Goal: Find specific page/section: Find specific page/section

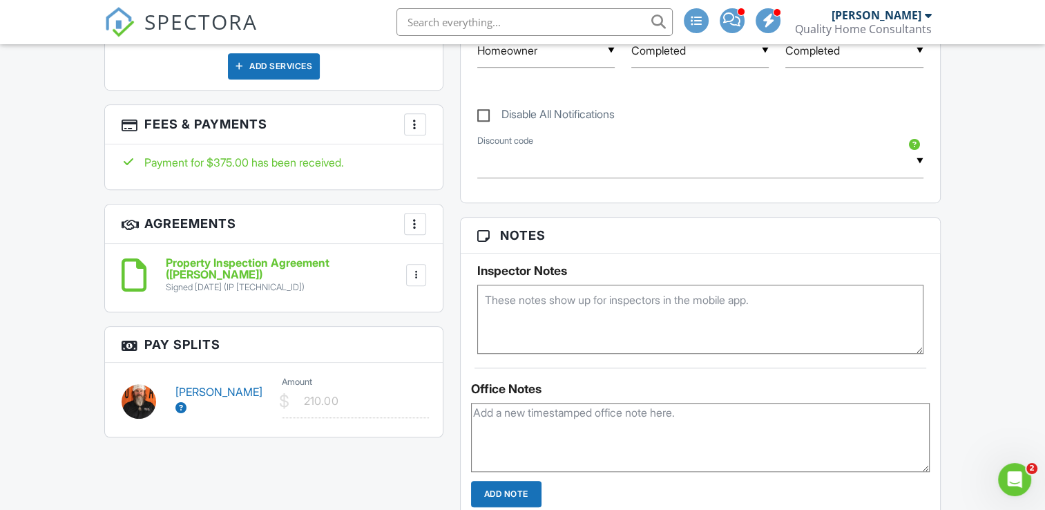
scroll to position [967, 0]
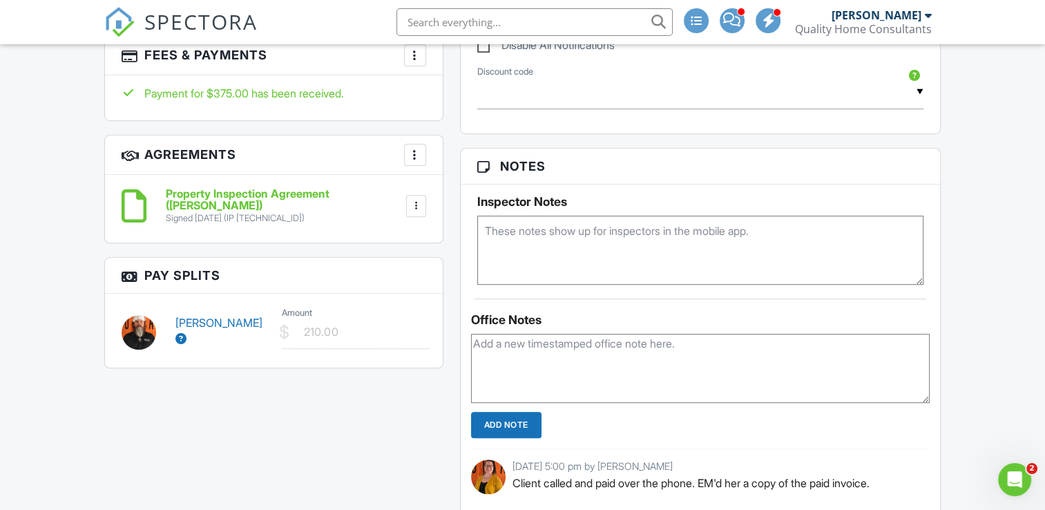
click at [213, 316] on link "[PERSON_NAME]" at bounding box center [218, 330] width 87 height 29
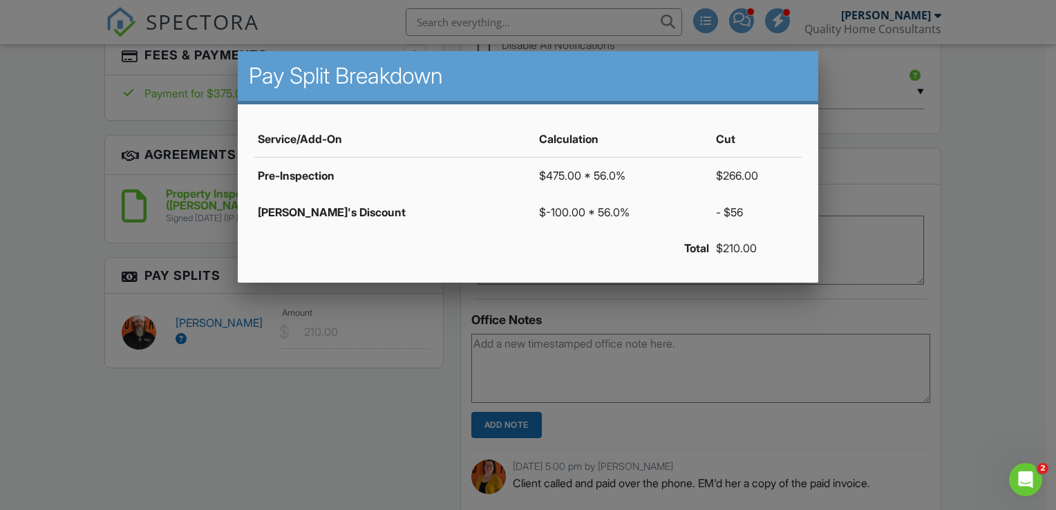
click at [434, 394] on div at bounding box center [528, 250] width 1056 height 638
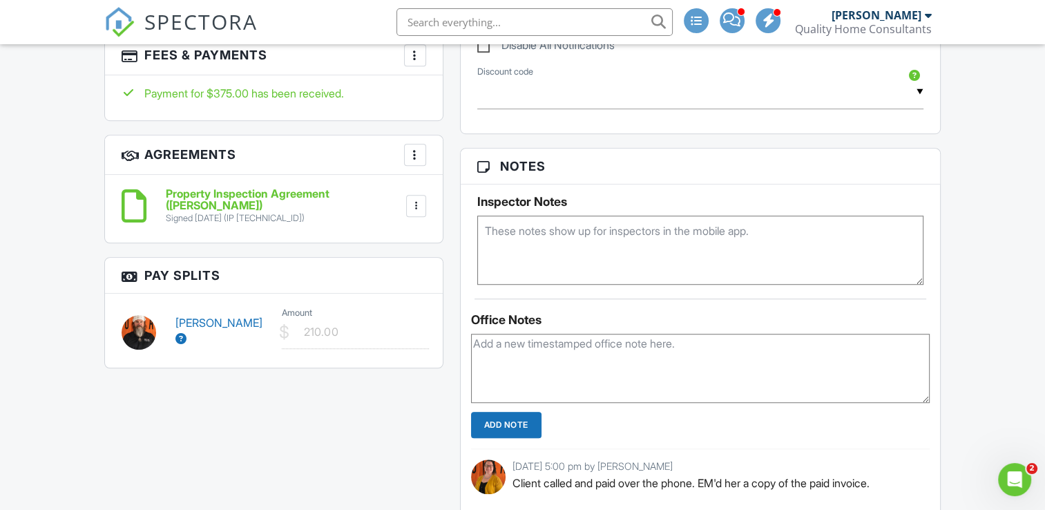
click at [204, 321] on link "[PERSON_NAME]" at bounding box center [218, 330] width 87 height 29
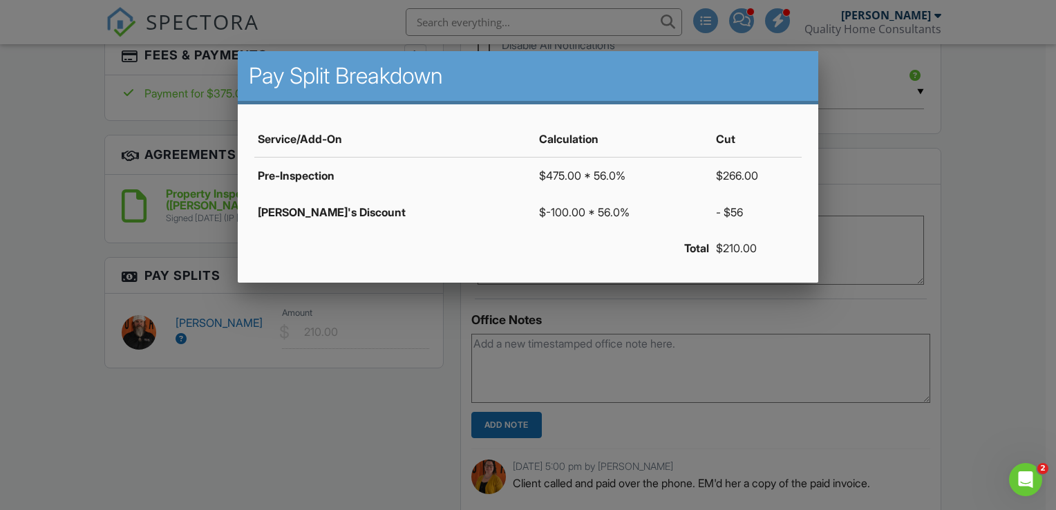
click at [1009, 207] on div at bounding box center [528, 250] width 1056 height 638
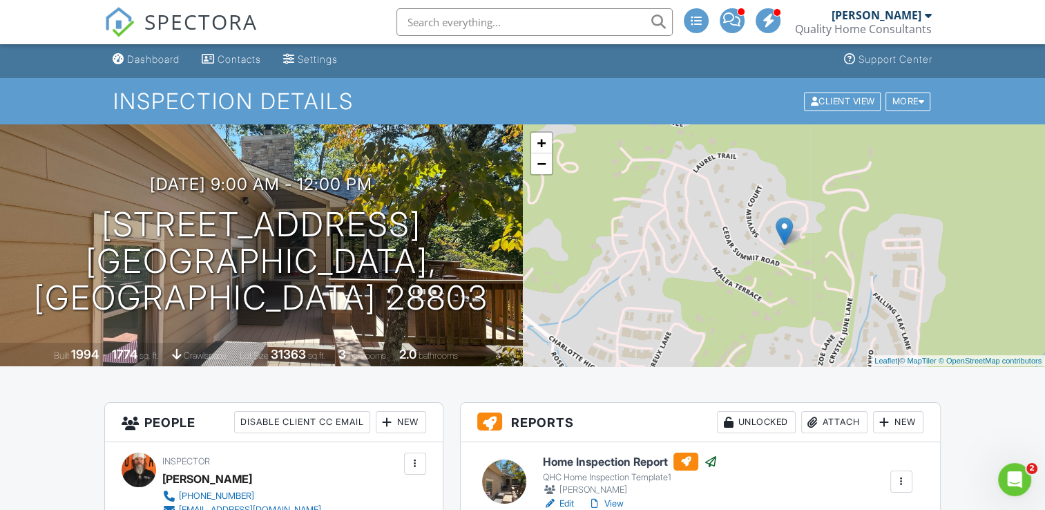
scroll to position [0, 0]
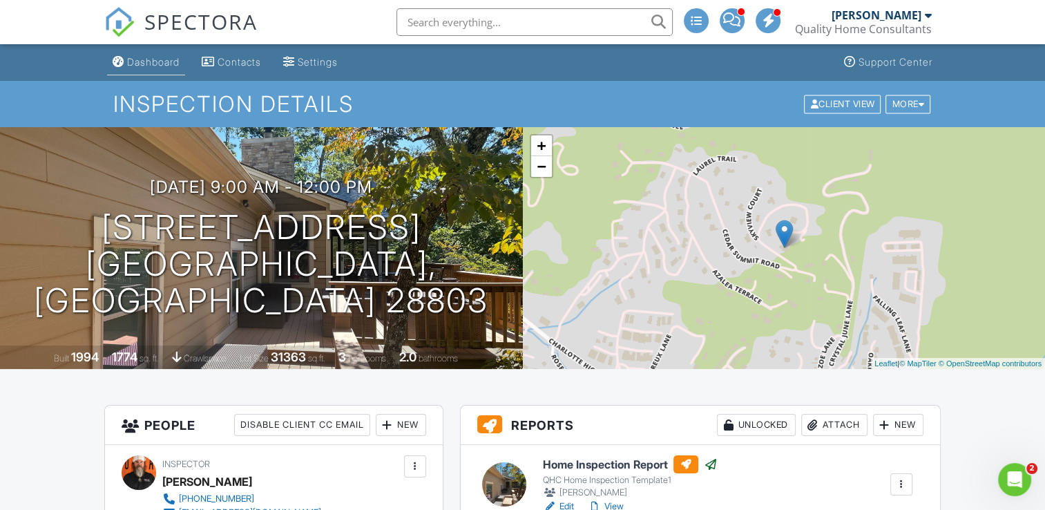
click at [155, 65] on div "Dashboard" at bounding box center [153, 62] width 52 height 12
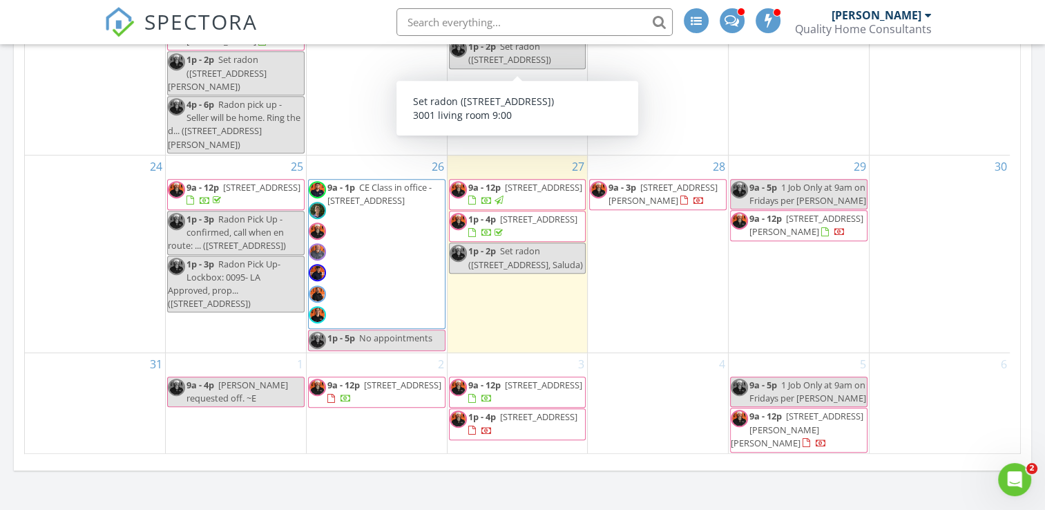
scroll to position [829, 0]
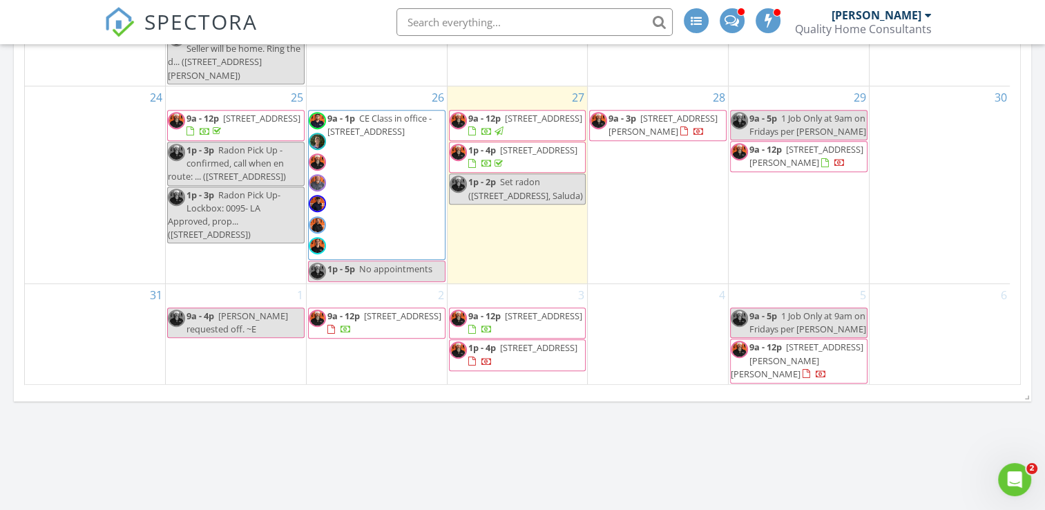
click at [548, 156] on span "1549 Rixhaven Dr, Saluda 28773" at bounding box center [538, 150] width 77 height 12
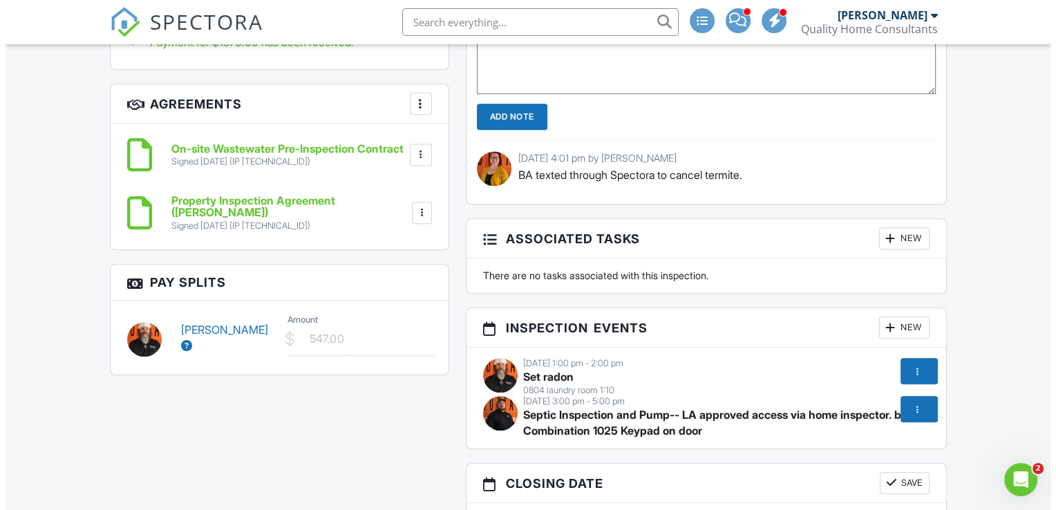
scroll to position [1312, 0]
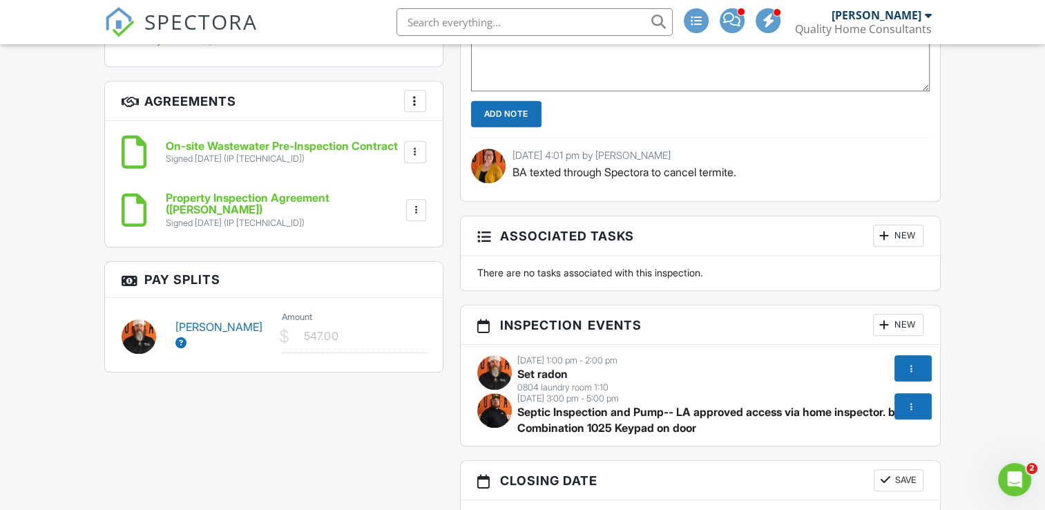
click at [220, 320] on link "[PERSON_NAME]" at bounding box center [218, 334] width 87 height 29
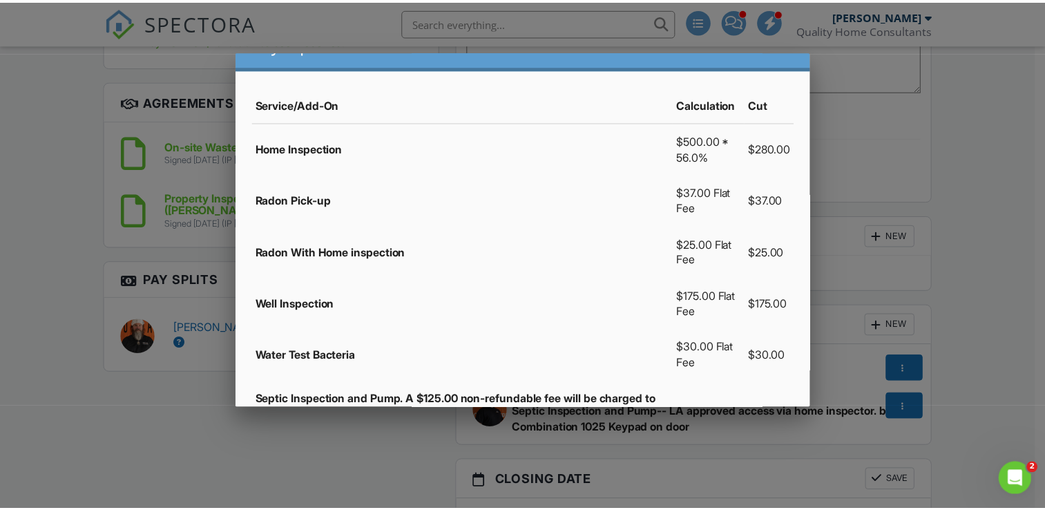
scroll to position [20, 0]
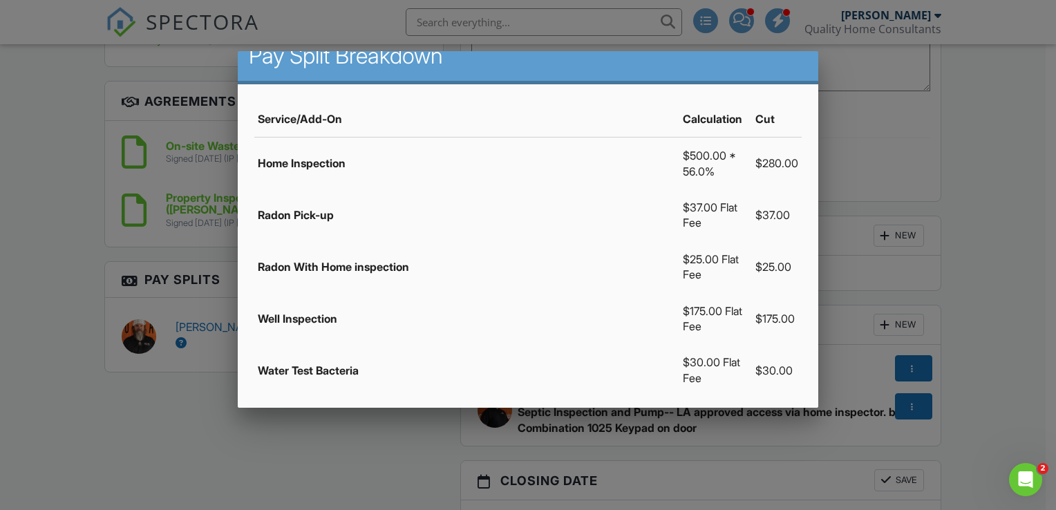
click at [68, 227] on div at bounding box center [528, 250] width 1056 height 638
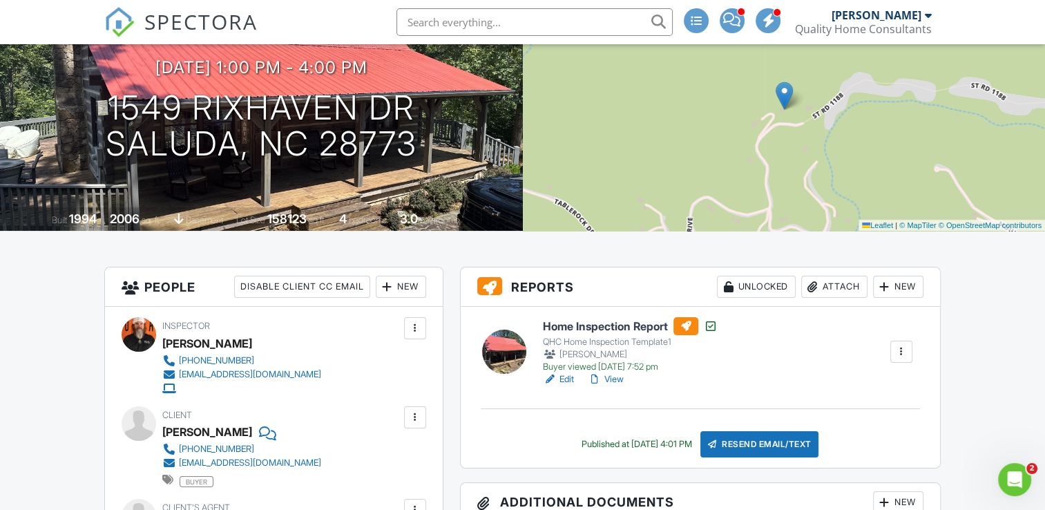
scroll to position [0, 0]
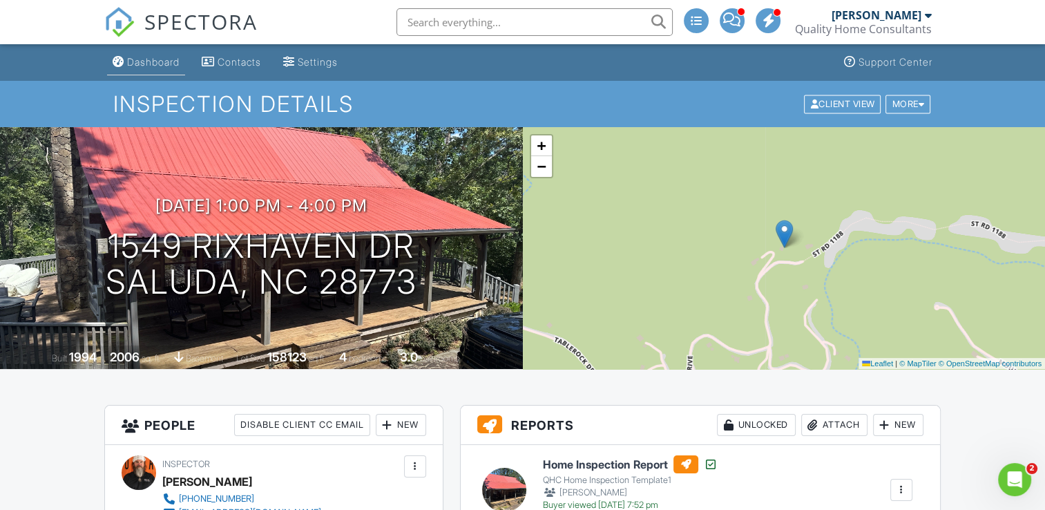
click at [170, 66] on div "Dashboard" at bounding box center [153, 62] width 52 height 12
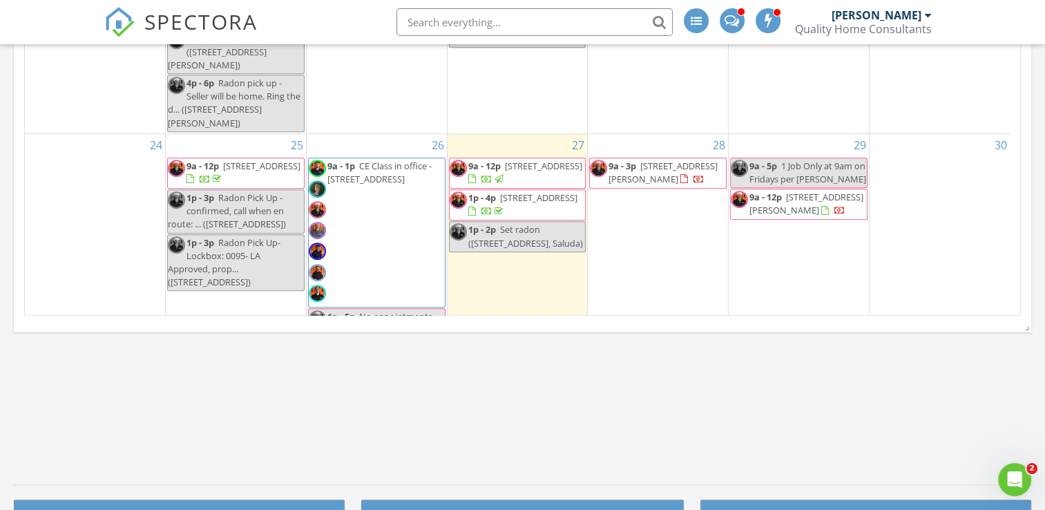
scroll to position [550, 0]
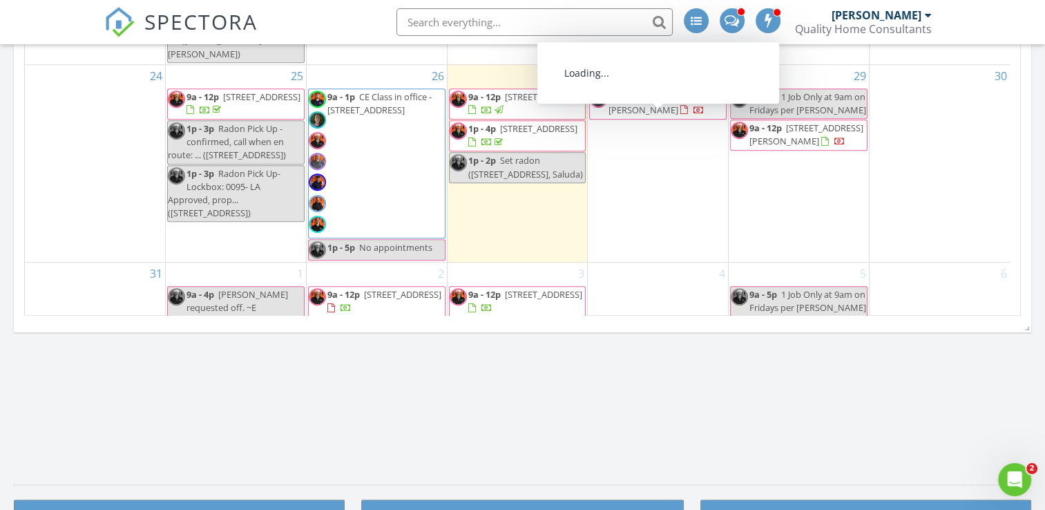
click at [669, 116] on span "61 McIntyre Dr, Asheville 28803" at bounding box center [663, 103] width 109 height 26
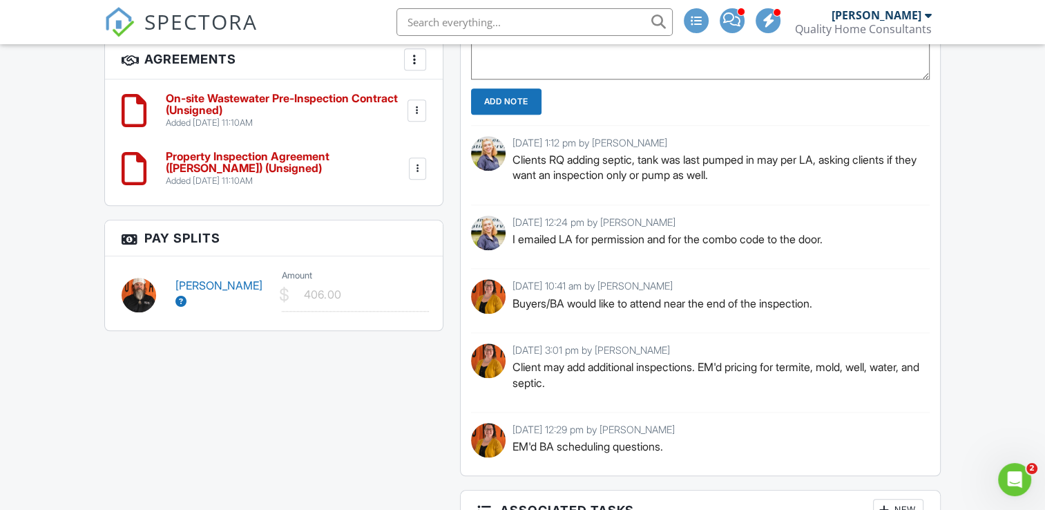
scroll to position [1312, 0]
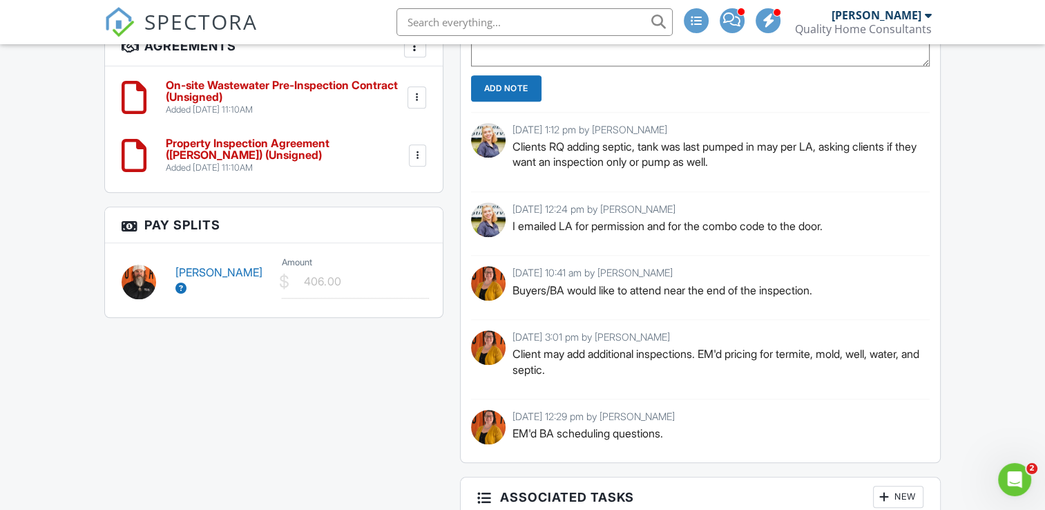
click at [209, 269] on link "[PERSON_NAME]" at bounding box center [218, 279] width 87 height 29
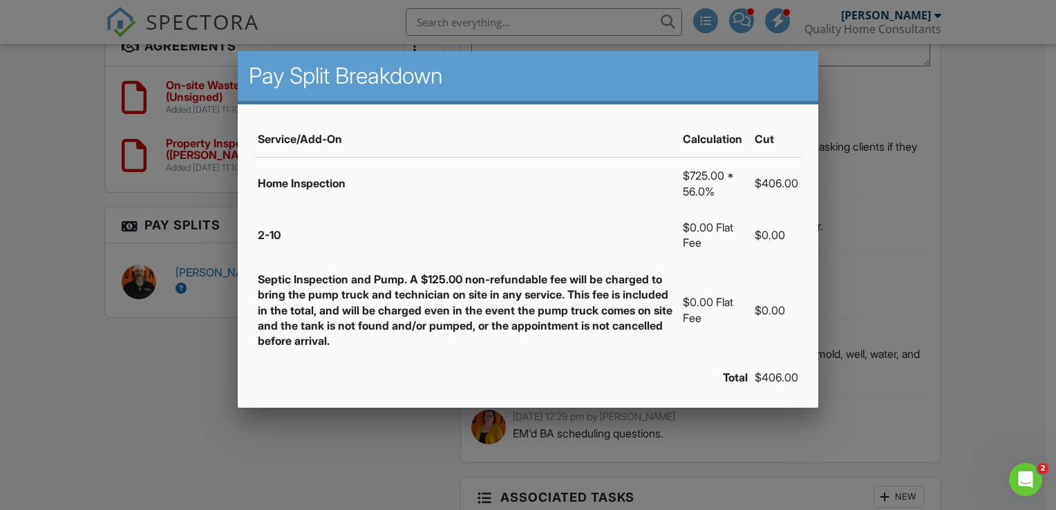
click at [193, 363] on div at bounding box center [528, 250] width 1056 height 638
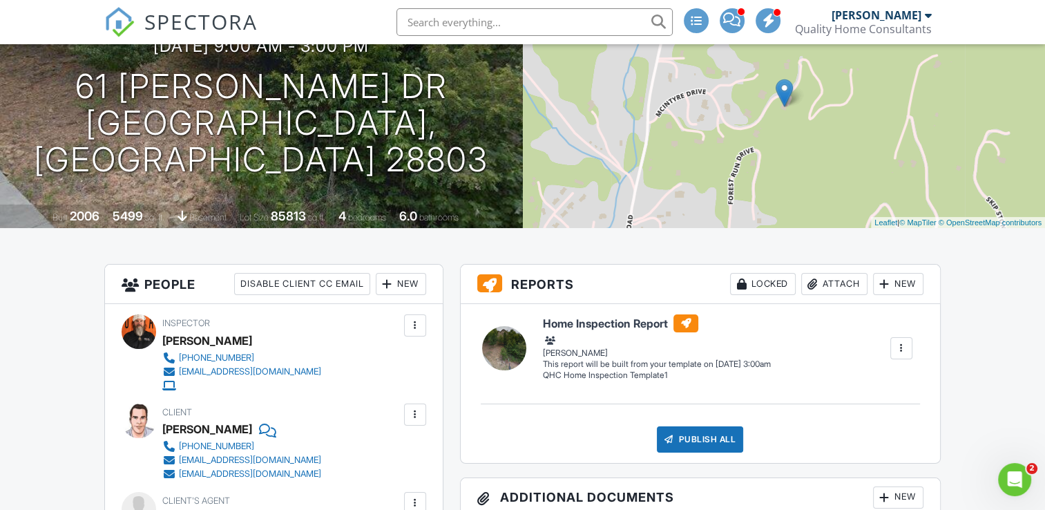
scroll to position [0, 0]
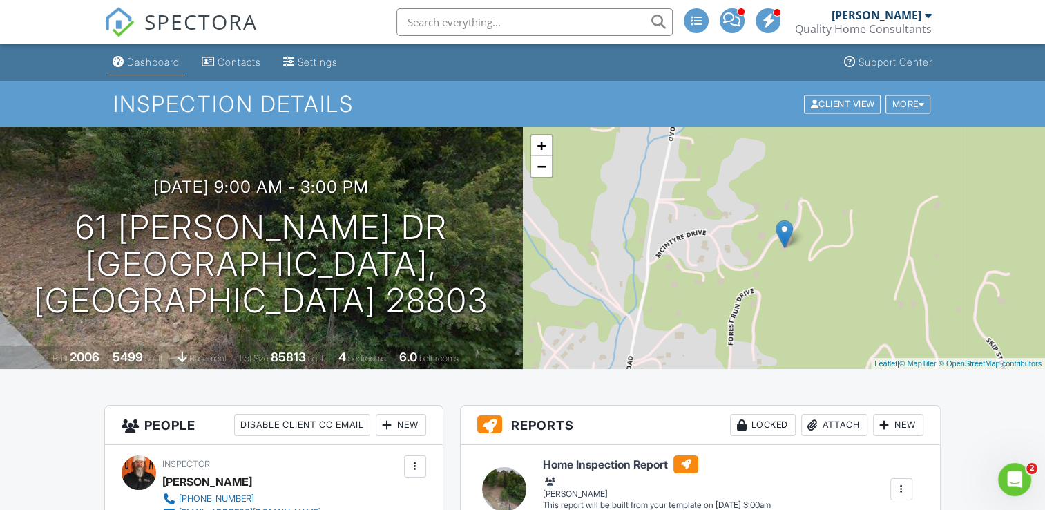
click at [142, 62] on div "Dashboard" at bounding box center [153, 62] width 52 height 12
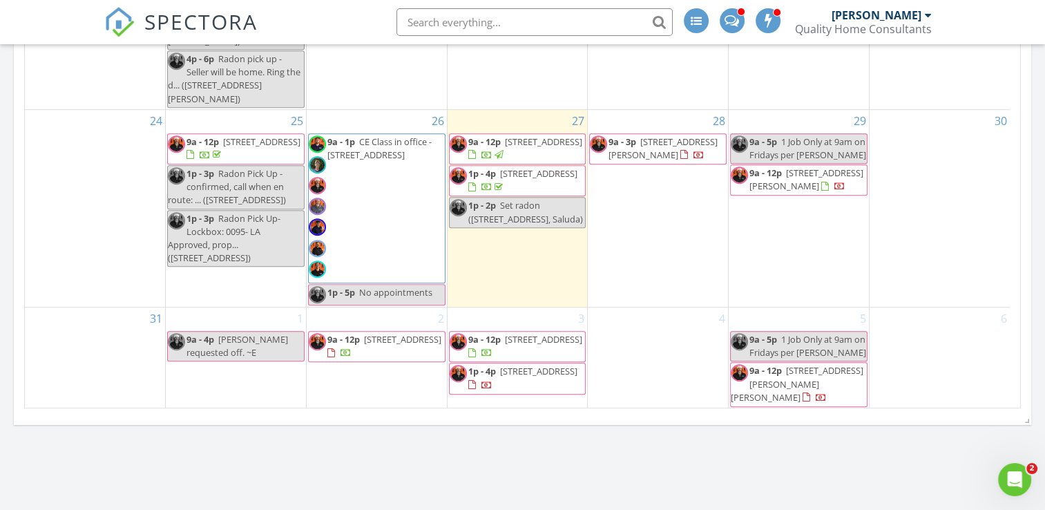
scroll to position [829, 0]
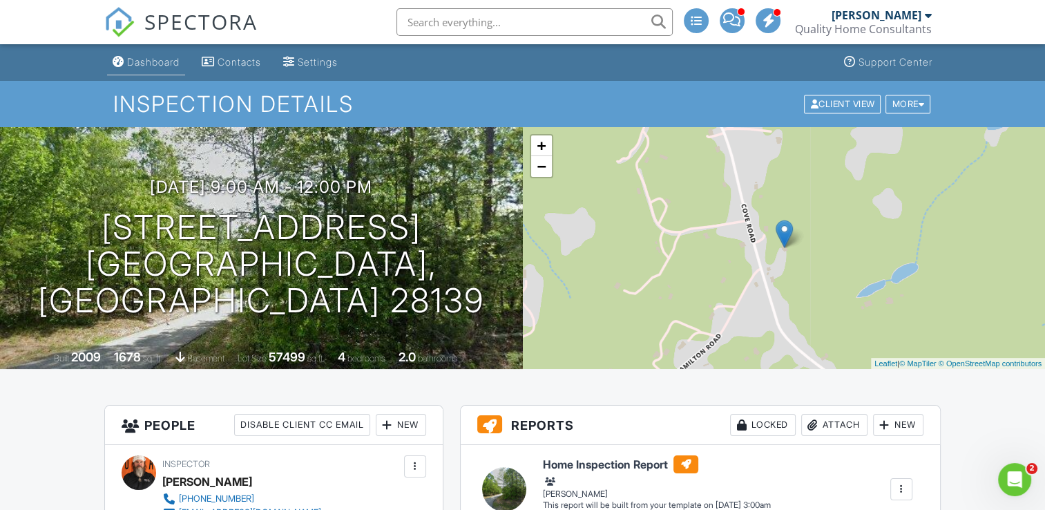
click at [146, 65] on div "Dashboard" at bounding box center [153, 62] width 52 height 12
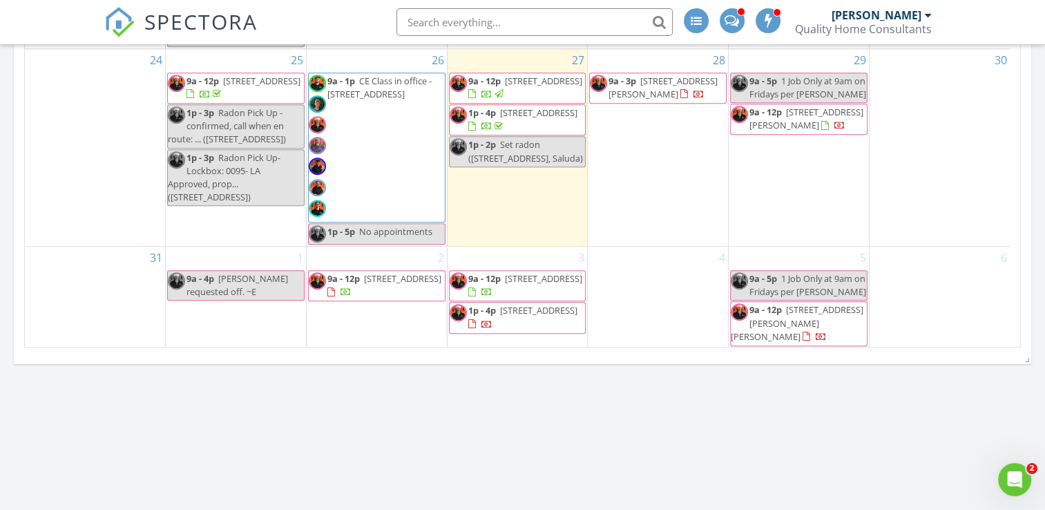
scroll to position [898, 0]
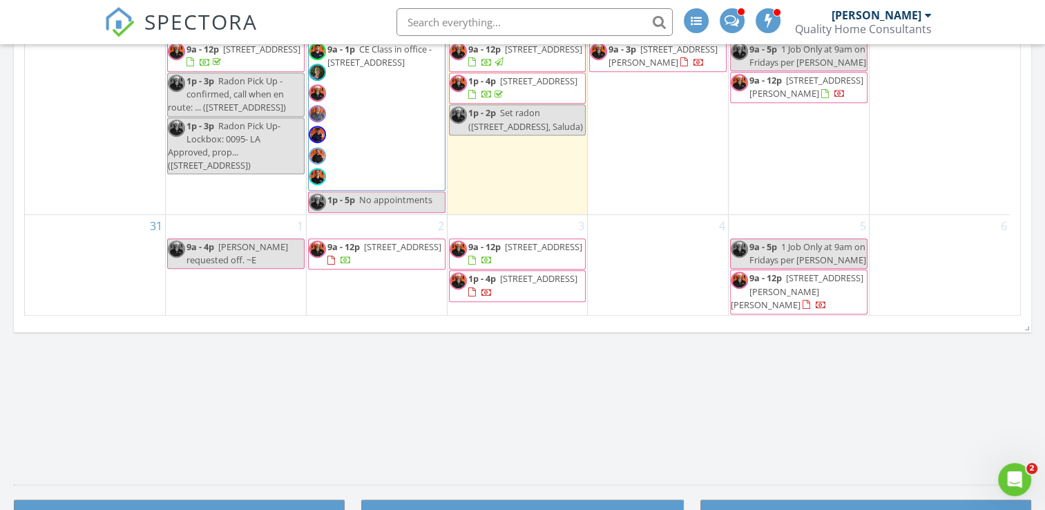
click at [528, 285] on span "131 Maywood Rd, Hendersonville 28792" at bounding box center [538, 278] width 77 height 12
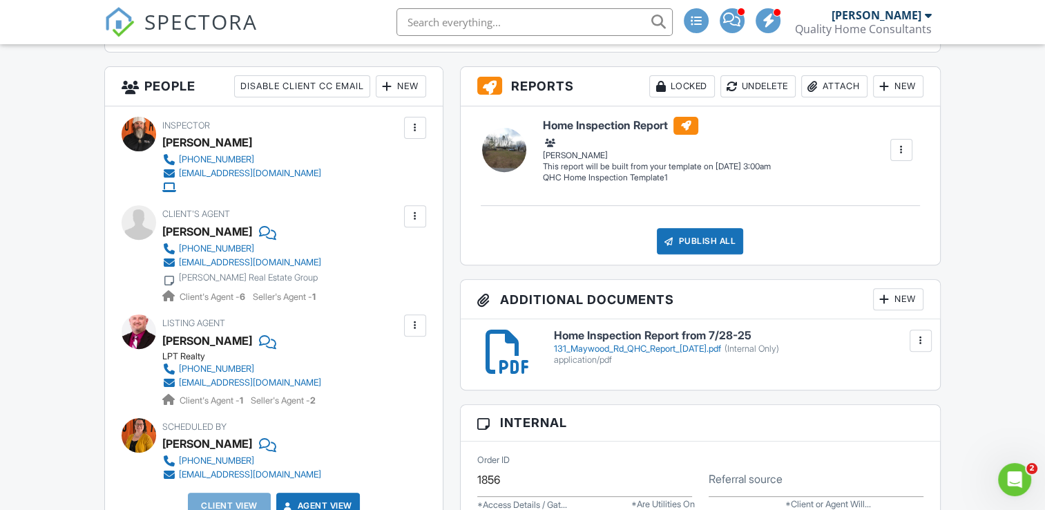
scroll to position [553, 0]
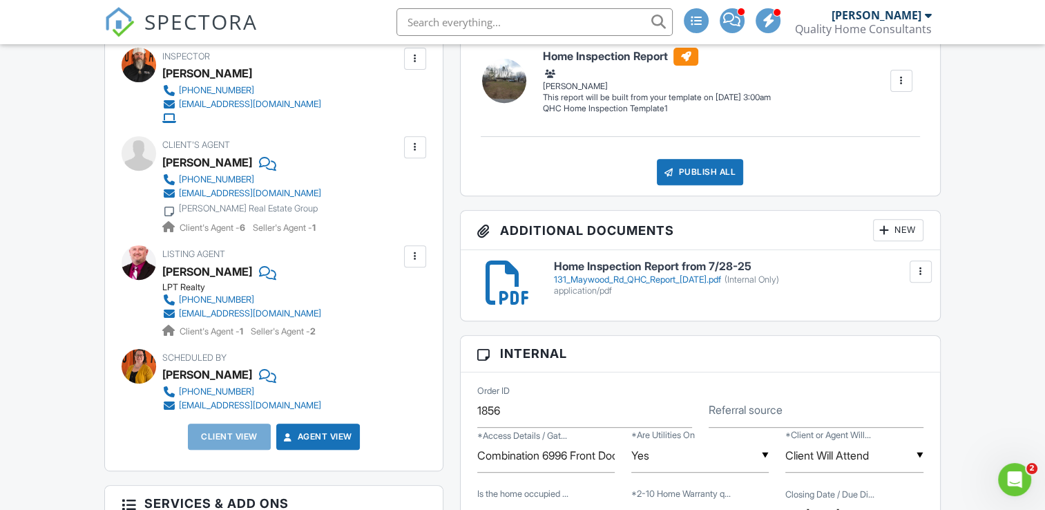
click at [647, 279] on div "131_Maywood_Rd_QHC_Report_7-28-25.pdf (Internal Only)" at bounding box center [738, 279] width 369 height 11
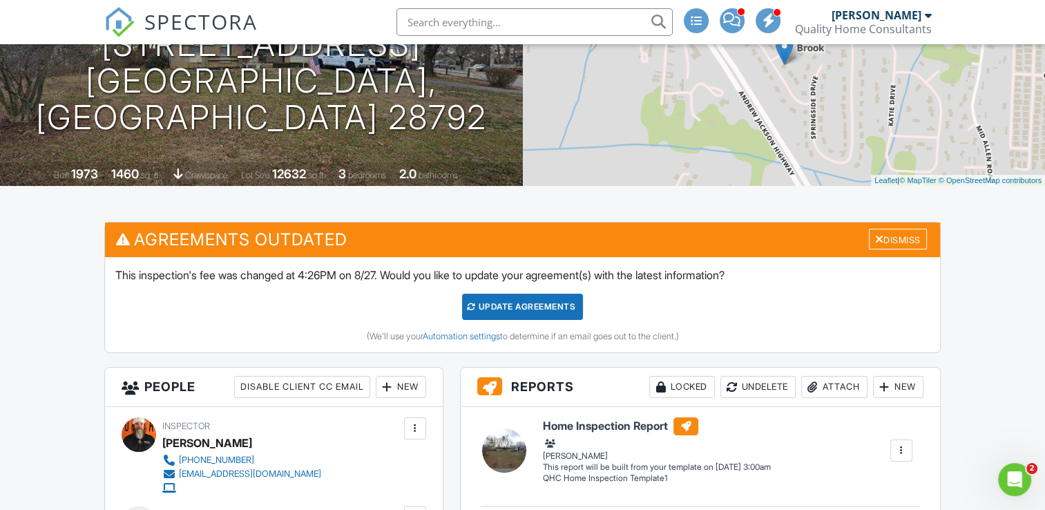
scroll to position [0, 0]
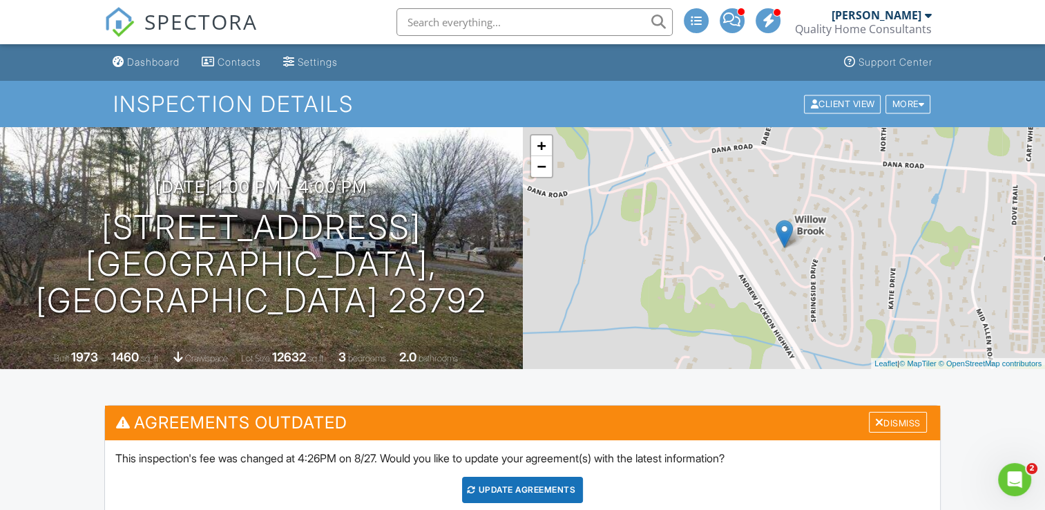
click at [525, 22] on input "text" at bounding box center [535, 22] width 276 height 28
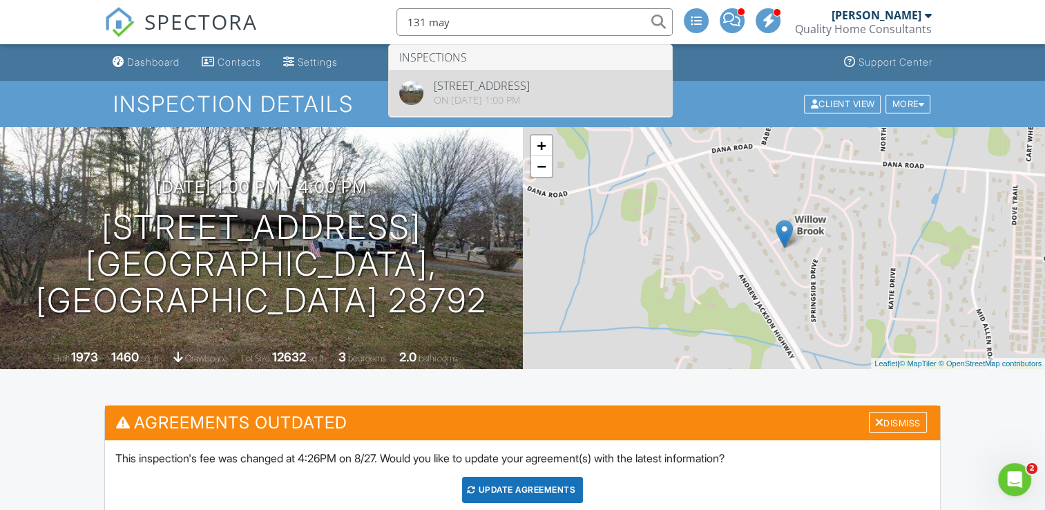
type input "131 may"
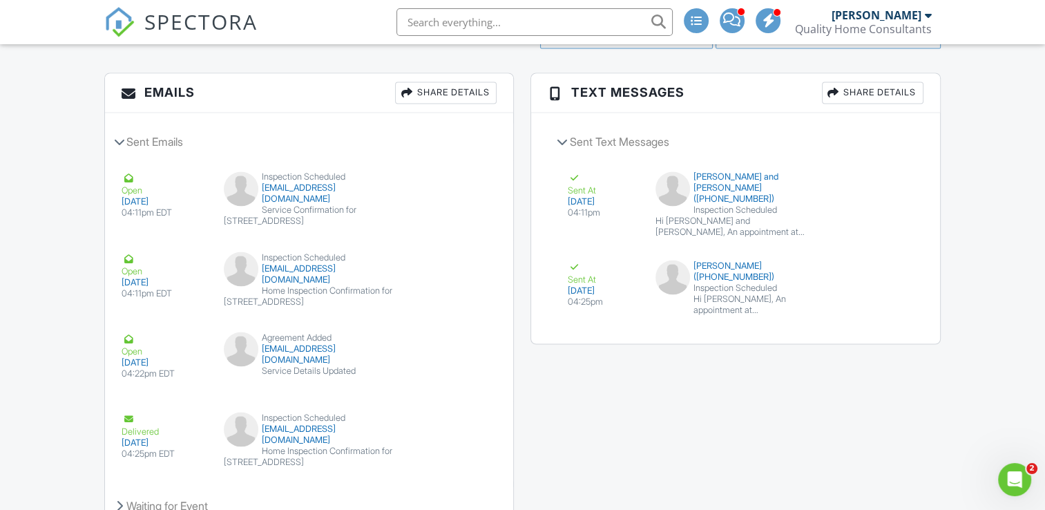
scroll to position [2365, 0]
click at [886, 264] on button "View Text" at bounding box center [868, 277] width 69 height 30
click at [714, 216] on div "Hi Scott and Cherie Goldsmith, An appointment at 131 Maywood Rd, Hendersonville…" at bounding box center [736, 227] width 160 height 22
click at [867, 184] on button "View Text" at bounding box center [868, 188] width 69 height 30
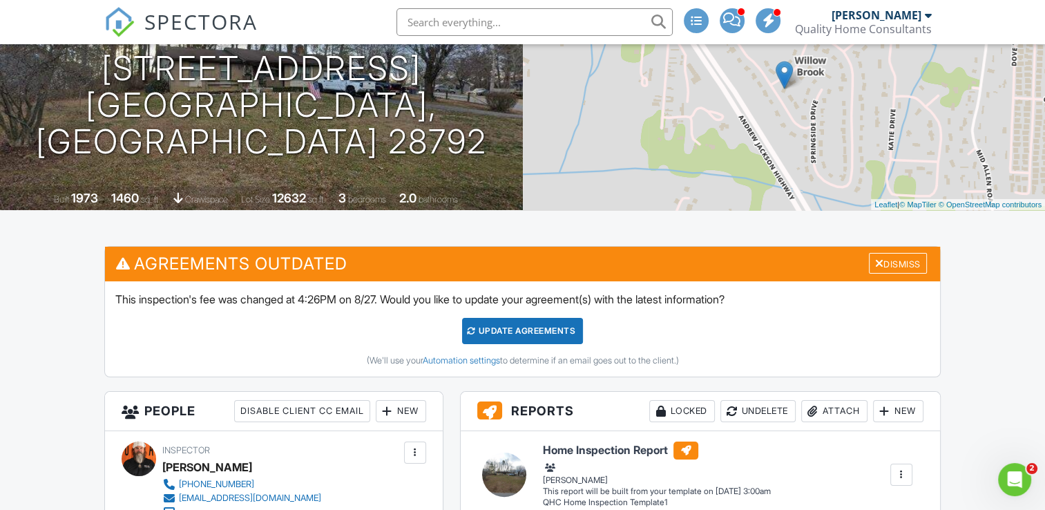
scroll to position [0, 0]
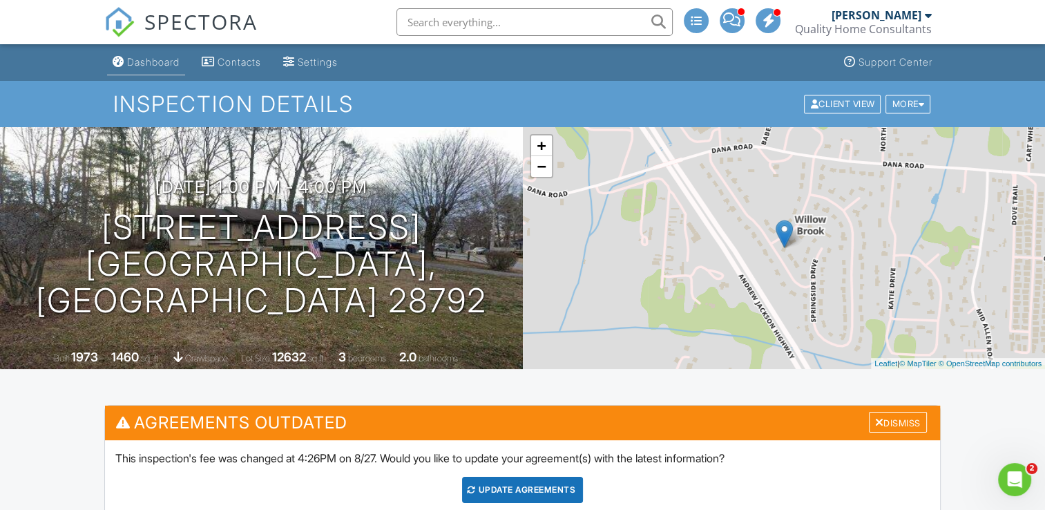
click at [141, 62] on div "Dashboard" at bounding box center [153, 62] width 52 height 12
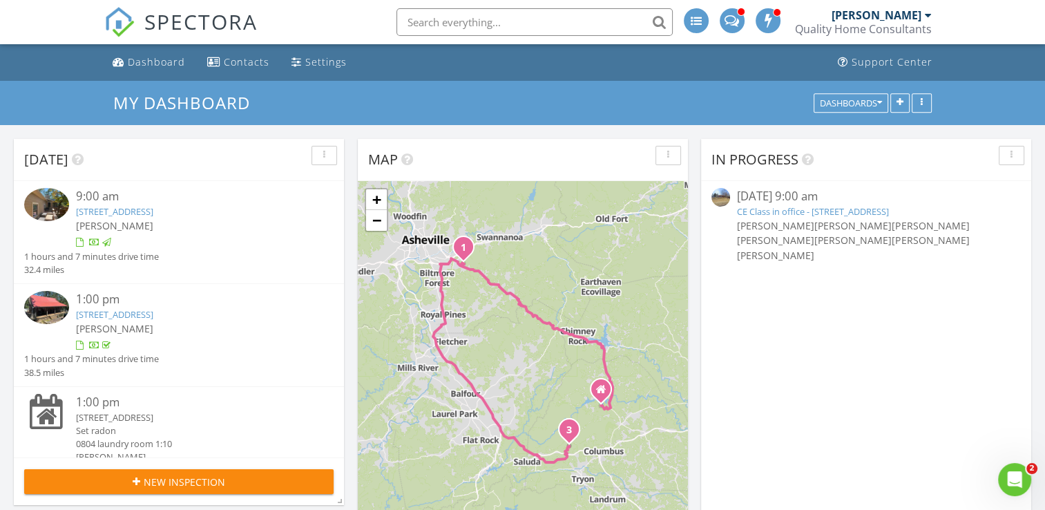
click at [502, 10] on input "text" at bounding box center [535, 22] width 276 height 28
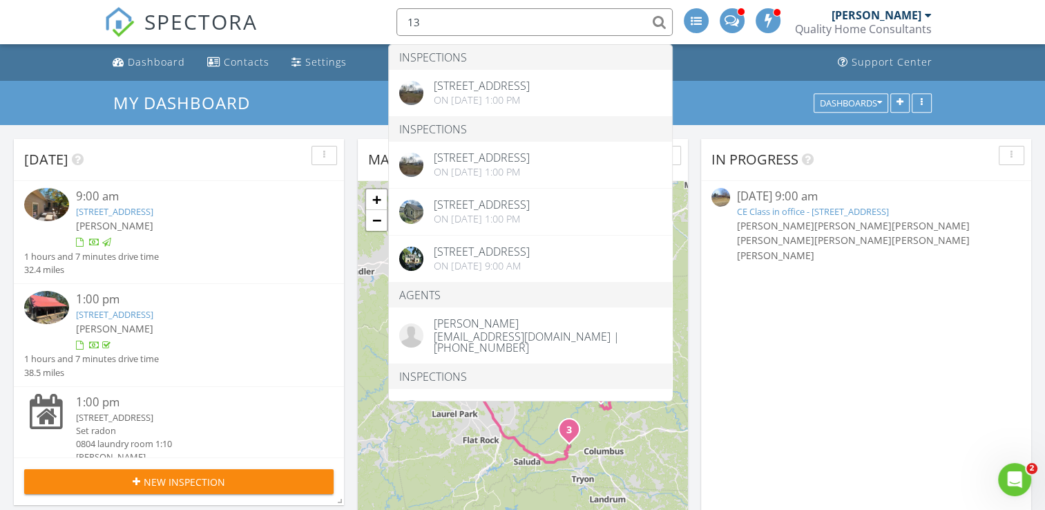
type input "1"
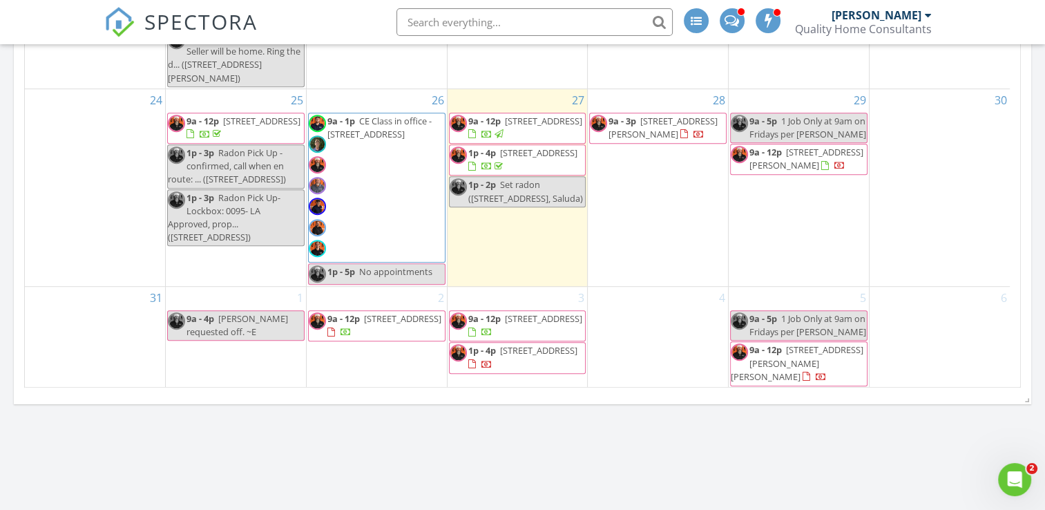
scroll to position [829, 0]
